Goal: Task Accomplishment & Management: Manage account settings

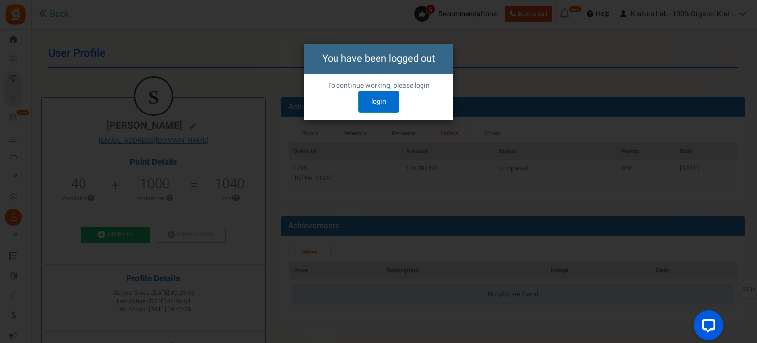
click at [372, 102] on link "login" at bounding box center [378, 102] width 41 height 22
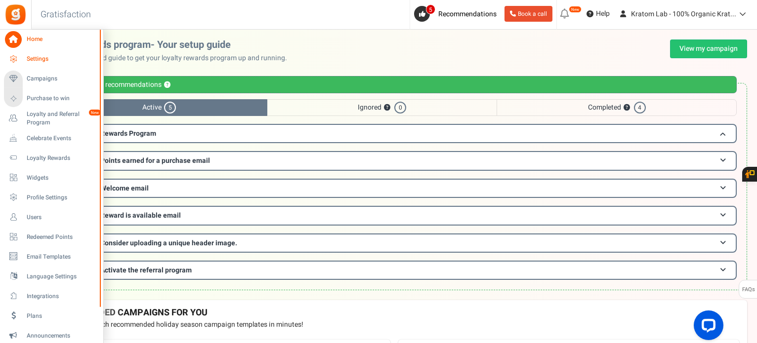
click at [47, 55] on span "Settings" at bounding box center [61, 59] width 69 height 8
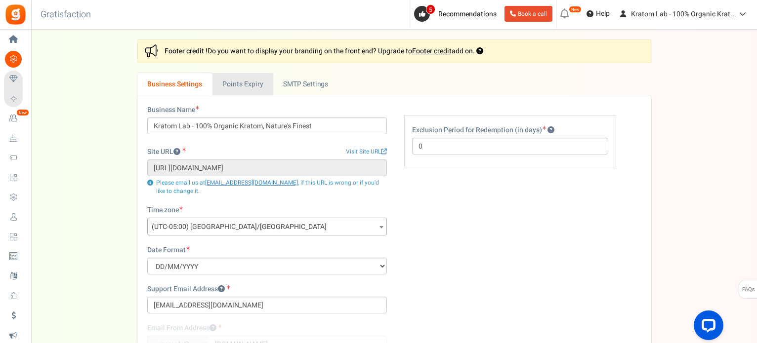
click at [240, 84] on link "Points Expiry" at bounding box center [242, 84] width 61 height 22
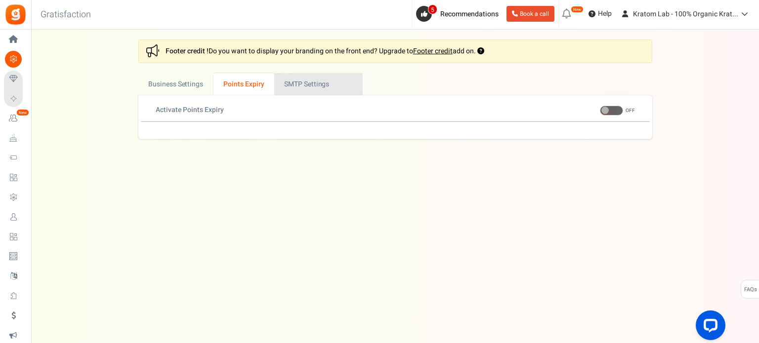
click at [348, 82] on link "Active SMTP Settings" at bounding box center [318, 84] width 88 height 22
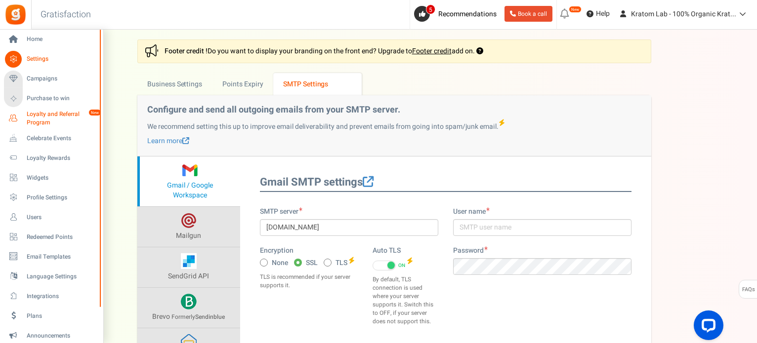
click at [47, 120] on span "Loyalty and Referral Program" at bounding box center [63, 118] width 72 height 17
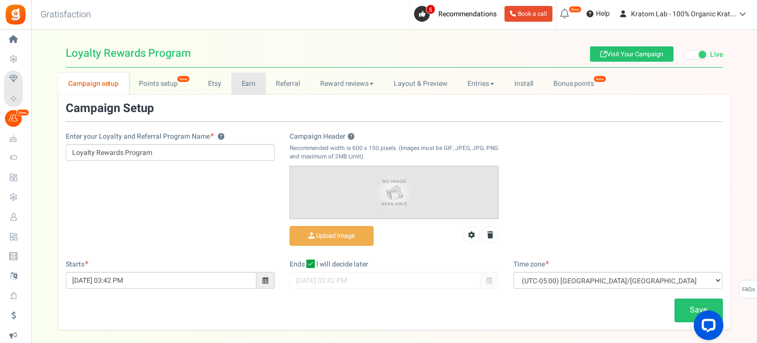
click at [248, 85] on link "Earn" at bounding box center [248, 84] width 35 height 22
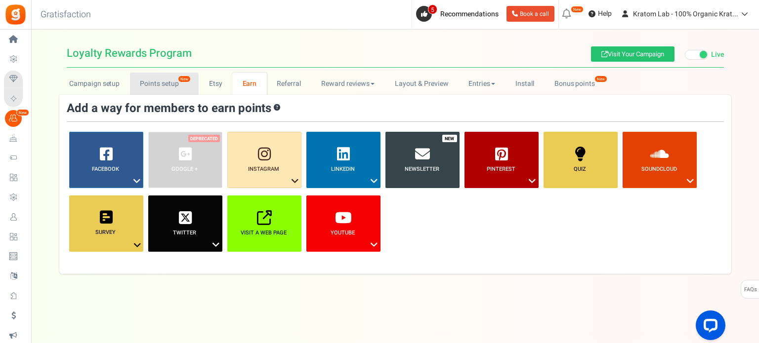
click at [158, 76] on link "Points setup New" at bounding box center [164, 84] width 69 height 22
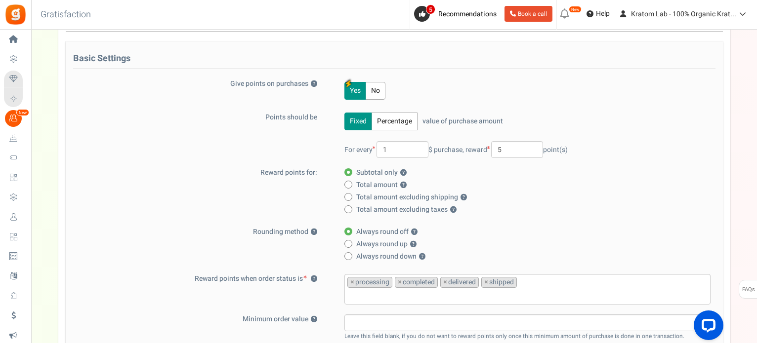
scroll to position [99, 0]
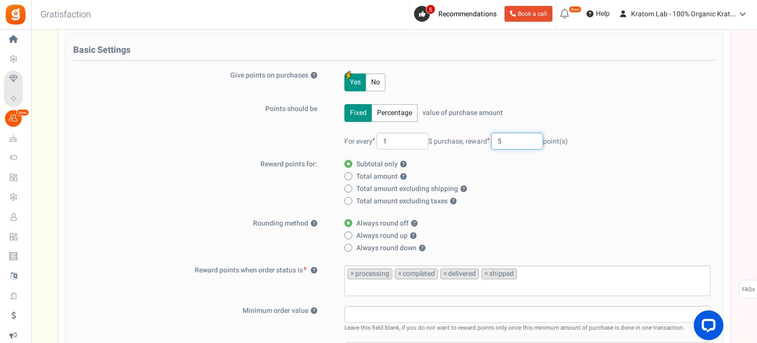
click at [513, 138] on input "5" at bounding box center [517, 141] width 52 height 17
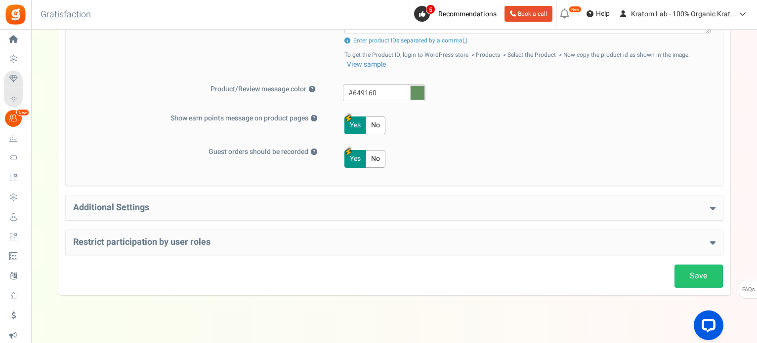
scroll to position [464, 0]
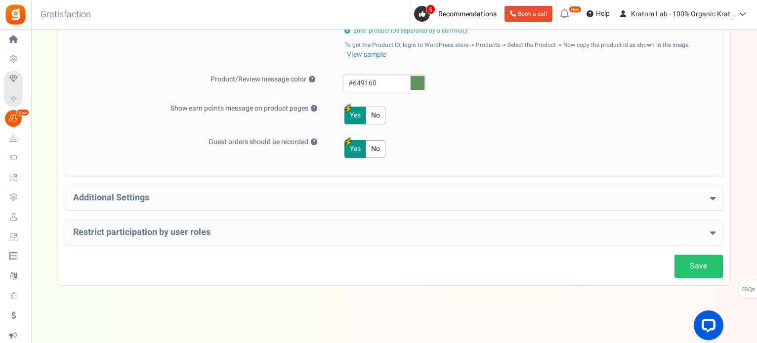
type input "2"
click at [693, 259] on link "Save" at bounding box center [698, 266] width 48 height 23
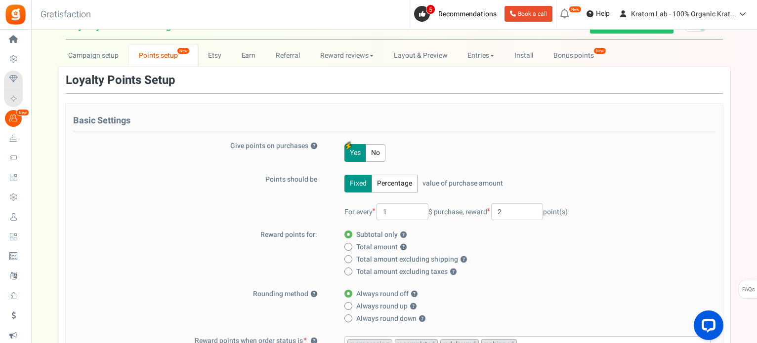
scroll to position [0, 0]
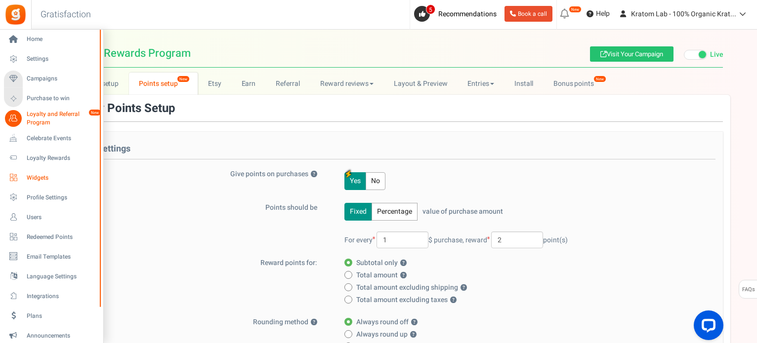
click at [39, 175] on span "Widgets" at bounding box center [61, 178] width 69 height 8
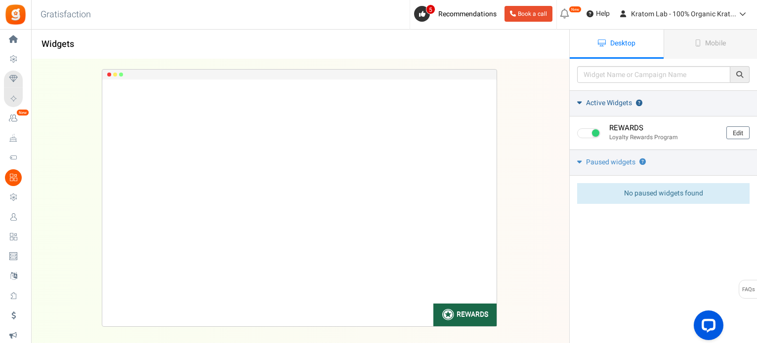
click at [598, 99] on span "Active Widgets" at bounding box center [609, 103] width 46 height 10
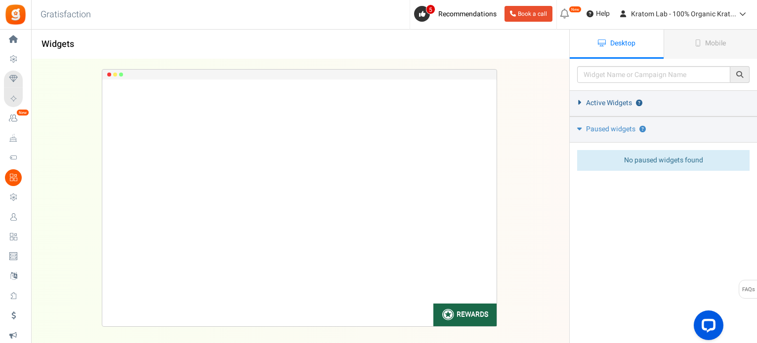
click at [573, 102] on link "Active Widgets ?" at bounding box center [663, 103] width 187 height 26
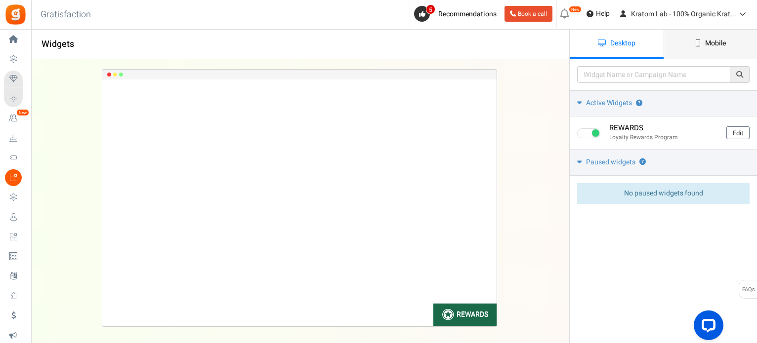
click at [712, 45] on span "Mobile" at bounding box center [715, 43] width 21 height 10
